Goal: Find specific page/section: Find specific page/section

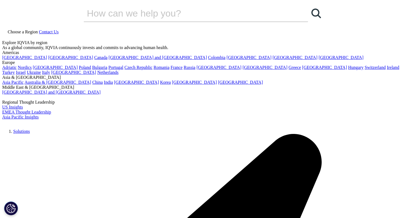
click at [39, 29] on link "Choose a Region" at bounding box center [20, 31] width 37 height 5
click at [91, 80] on link "Australia & [GEOGRAPHIC_DATA]" at bounding box center [58, 82] width 67 height 5
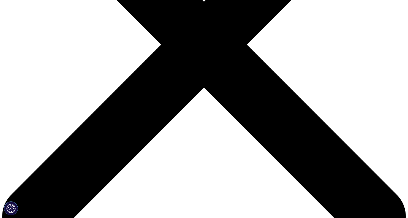
scroll to position [193, 0]
